Goal: Task Accomplishment & Management: Use online tool/utility

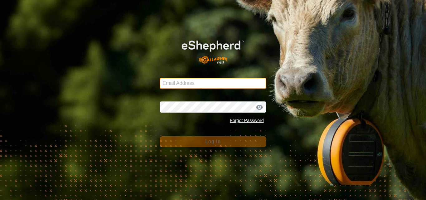
click at [195, 88] on input "Email Address" at bounding box center [213, 83] width 107 height 11
type input "[EMAIL_ADDRESS][DOMAIN_NAME]"
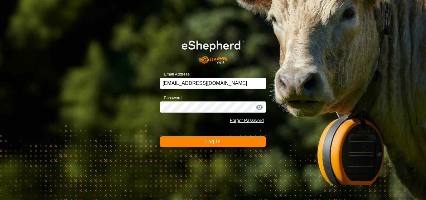
click at [208, 141] on span "Log In" at bounding box center [212, 141] width 15 height 5
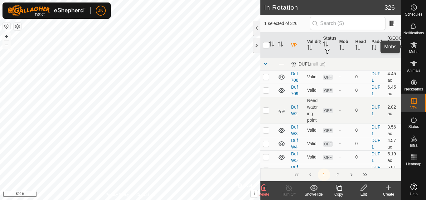
click at [415, 44] on icon at bounding box center [414, 45] width 7 height 6
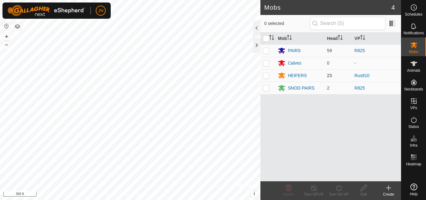
click at [266, 75] on p-checkbox at bounding box center [266, 75] width 6 height 5
checkbox input "true"
click at [335, 187] on icon at bounding box center [339, 187] width 8 height 7
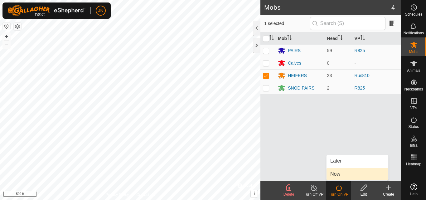
click at [339, 174] on span "Now" at bounding box center [335, 173] width 10 height 7
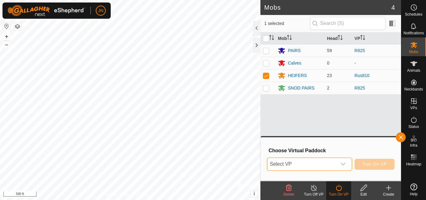
click at [306, 163] on span "Select VP" at bounding box center [301, 164] width 69 height 12
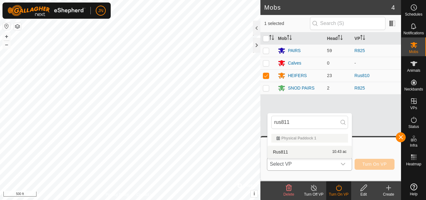
type input "rus811"
click at [312, 151] on li "Rus811 10.43 ac" at bounding box center [310, 152] width 84 height 12
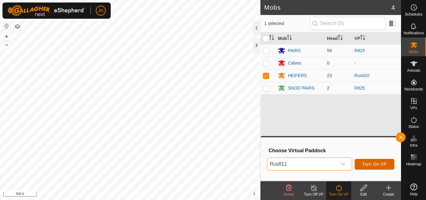
click at [375, 164] on span "Turn On VP" at bounding box center [375, 164] width 24 height 5
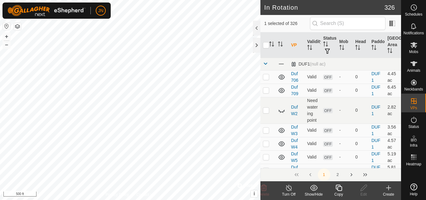
click at [339, 189] on icon at bounding box center [339, 187] width 8 height 7
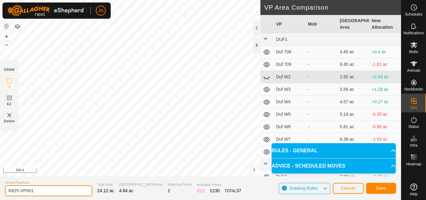
click at [78, 189] on input "R825-VP001" at bounding box center [48, 190] width 87 height 11
type input "R826"
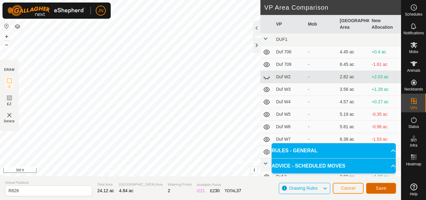
click at [381, 189] on span "Save" at bounding box center [381, 188] width 11 height 5
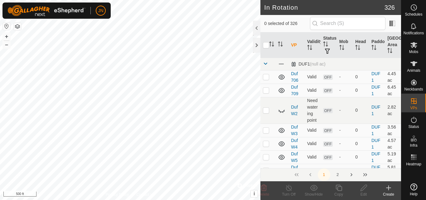
click at [415, 45] on icon at bounding box center [413, 44] width 7 height 7
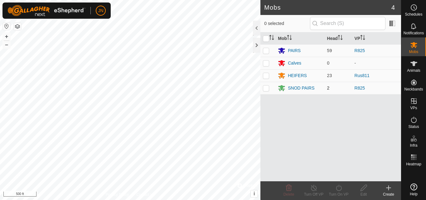
click at [265, 88] on p-checkbox at bounding box center [266, 88] width 6 height 5
checkbox input "true"
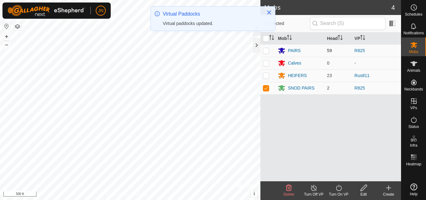
click at [266, 49] on p-checkbox at bounding box center [266, 50] width 6 height 5
checkbox input "true"
click at [340, 191] on icon at bounding box center [339, 187] width 8 height 7
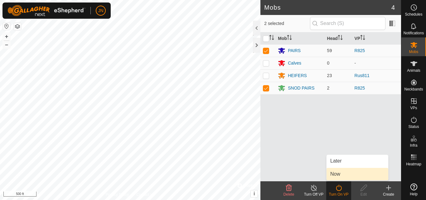
click at [338, 174] on link "Now" at bounding box center [358, 174] width 62 height 12
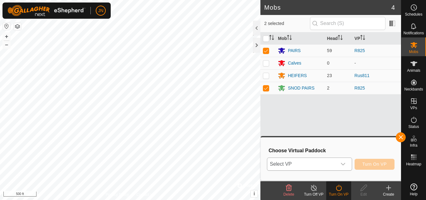
click at [310, 163] on span "Select VP" at bounding box center [301, 164] width 69 height 12
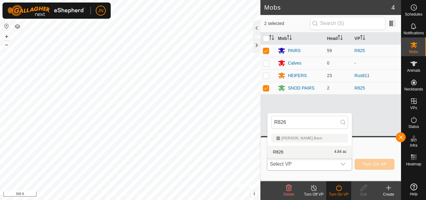
type input "R826"
click at [319, 150] on li "R826 4.84 ac" at bounding box center [310, 152] width 84 height 12
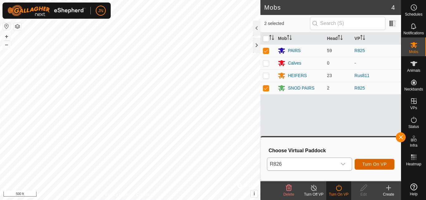
click at [373, 163] on span "Turn On VP" at bounding box center [375, 164] width 24 height 5
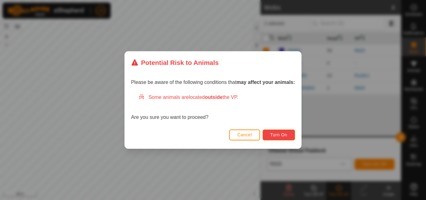
click at [281, 133] on span "Turn On" at bounding box center [279, 134] width 17 height 5
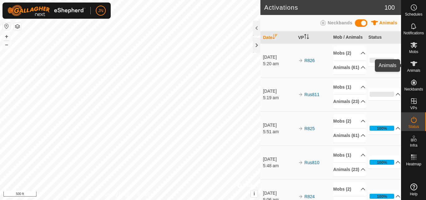
click at [415, 65] on icon at bounding box center [413, 63] width 7 height 7
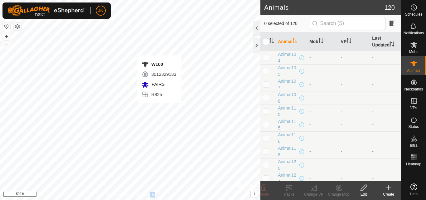
checkbox input "true"
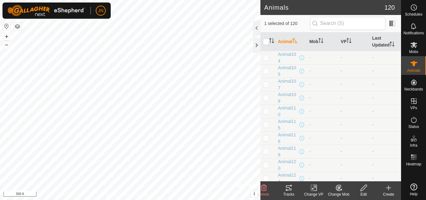
click at [289, 189] on icon at bounding box center [289, 187] width 6 height 5
